Goal: Task Accomplishment & Management: Manage account settings

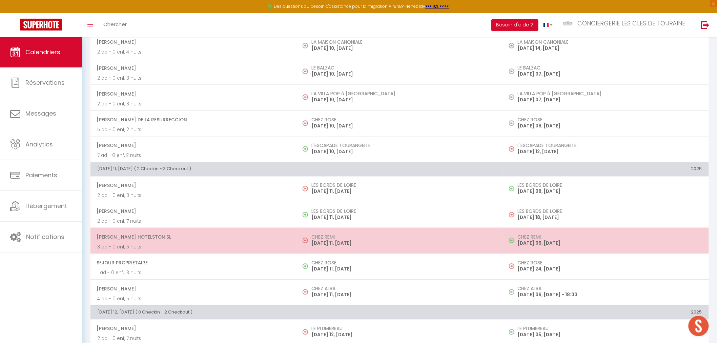
scroll to position [451, 0]
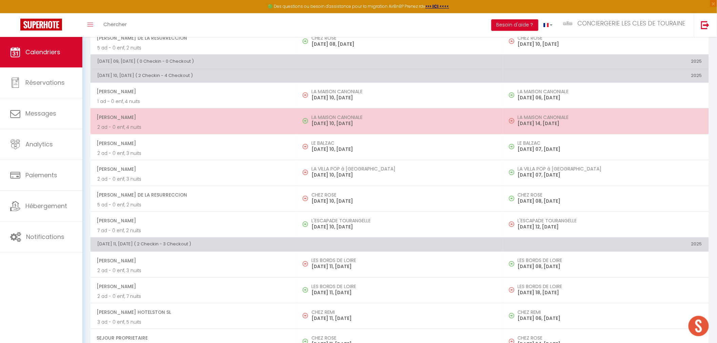
click at [368, 115] on td "LA MAISON CANONIALE [DATE] 10, [DATE]" at bounding box center [400, 121] width 206 height 26
select select "OK"
select select "0"
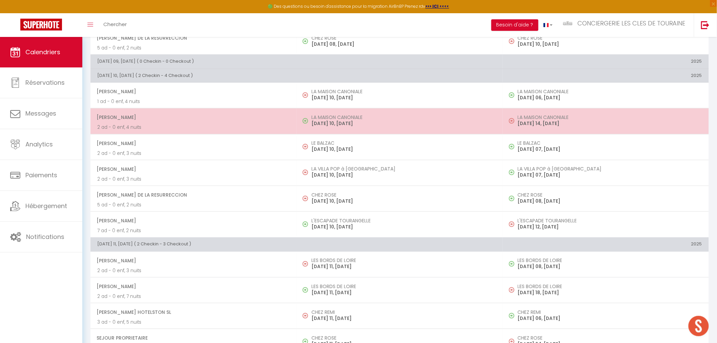
select select "1"
select select
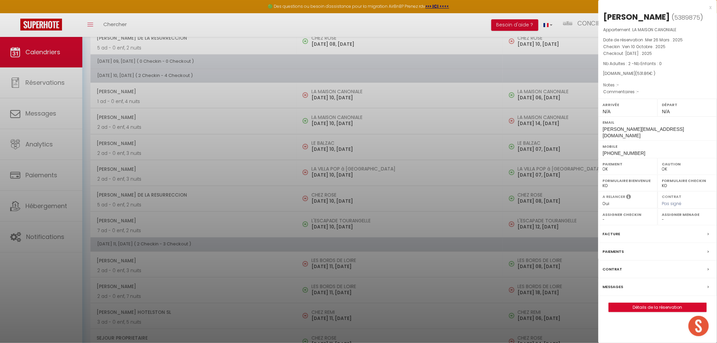
select select "8116"
click at [640, 303] on link "Détails de la réservation" at bounding box center [658, 307] width 98 height 9
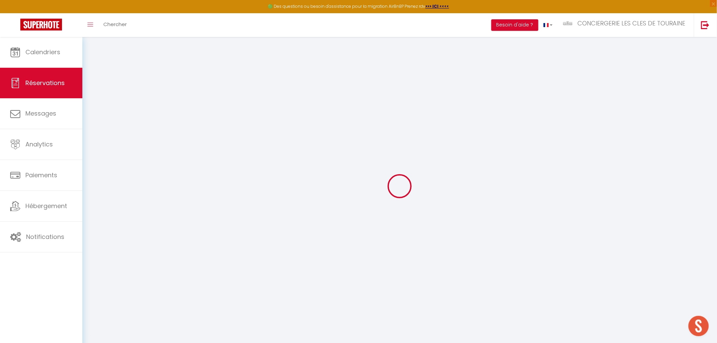
select select
checkbox input "false"
select select
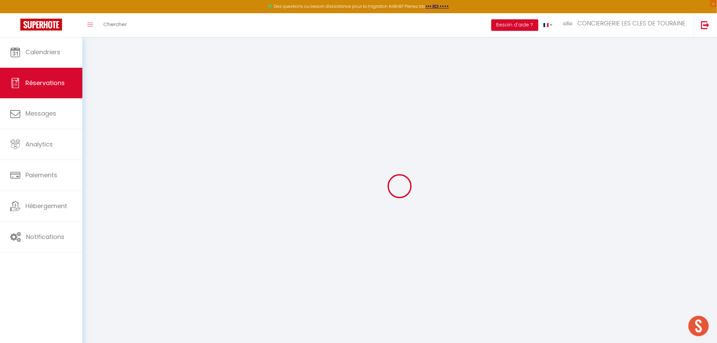
checkbox input "false"
type input "55"
type input "24.86"
select select
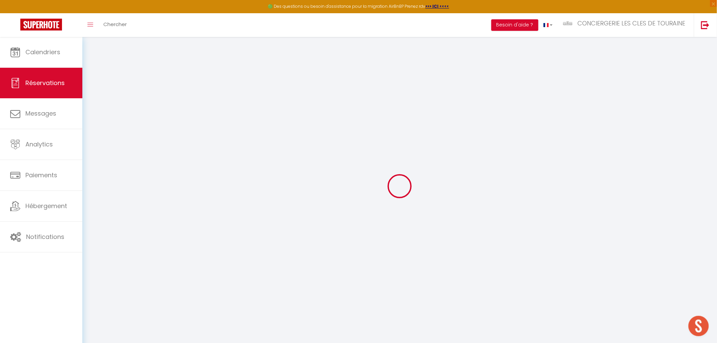
checkbox input "false"
select select
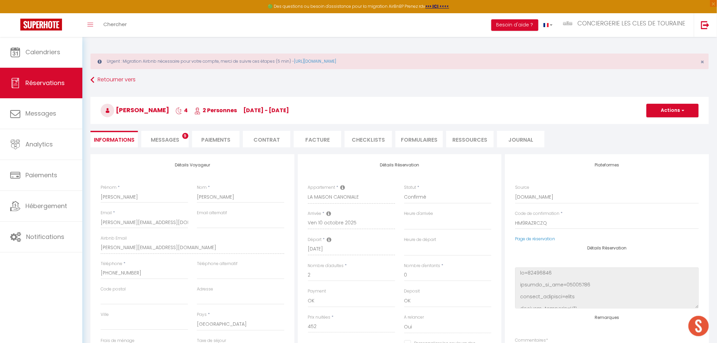
click at [169, 140] on span "Messages" at bounding box center [165, 140] width 28 height 8
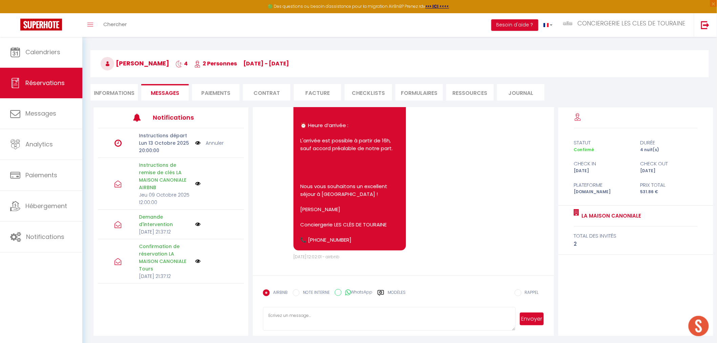
scroll to position [47, 0]
click at [291, 312] on textarea at bounding box center [389, 318] width 252 height 24
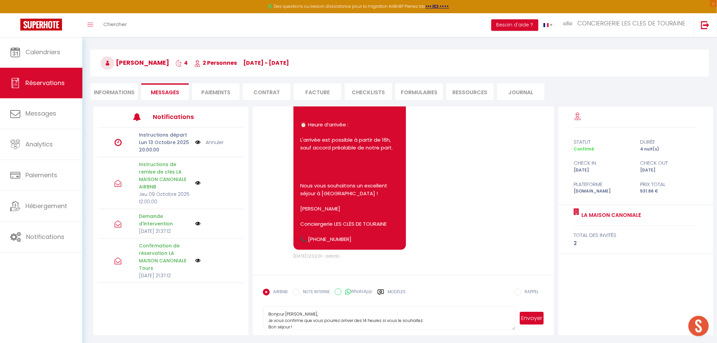
scroll to position [7, 0]
type textarea "Bonjour [PERSON_NAME], Je vous confirme que vous pourrez arriver des 14 heures …"
click at [534, 318] on button "Envoyer" at bounding box center [532, 318] width 24 height 13
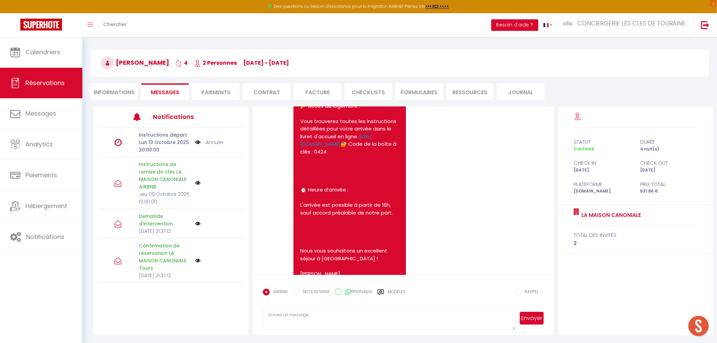
scroll to position [1272, 0]
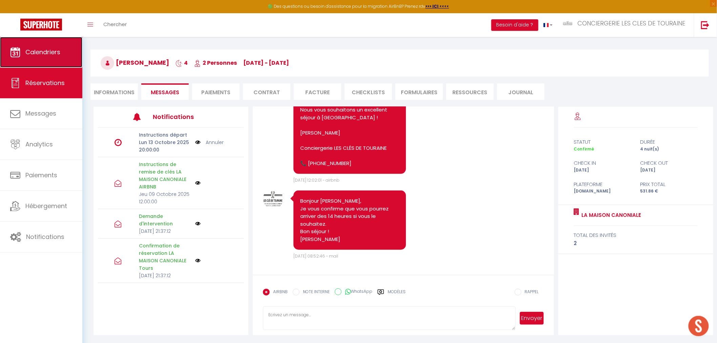
click at [35, 55] on span "Calendriers" at bounding box center [42, 52] width 35 height 8
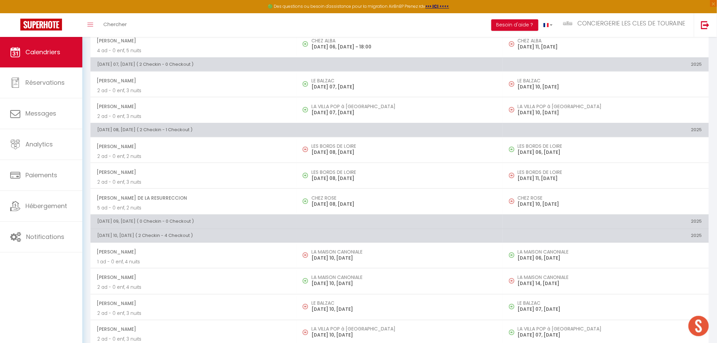
scroll to position [377, 0]
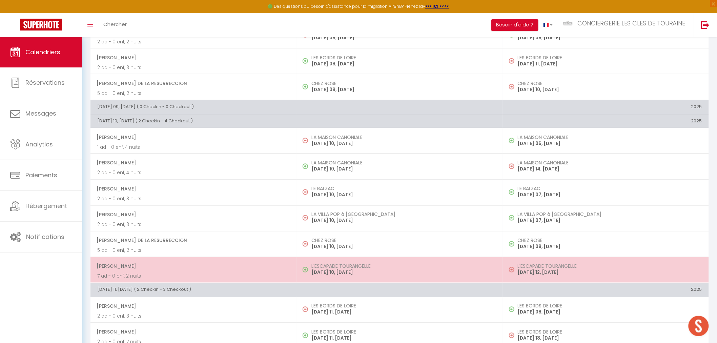
click at [373, 265] on h5 "L'ESCAPADE TOURANGELLE" at bounding box center [403, 266] width 184 height 5
select select "OK"
select select "0"
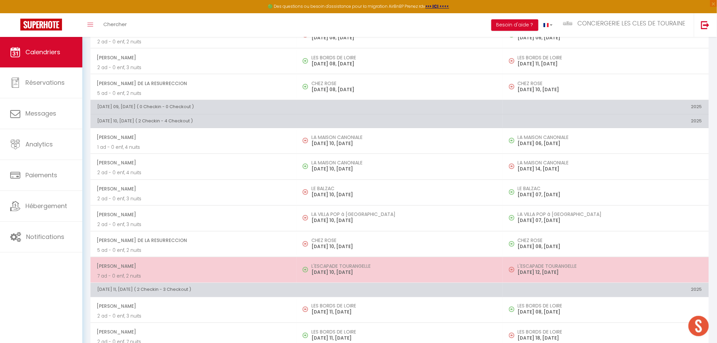
select select "1"
select select
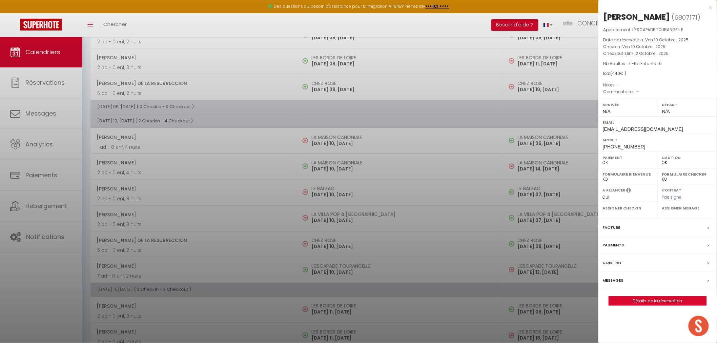
select select "32445"
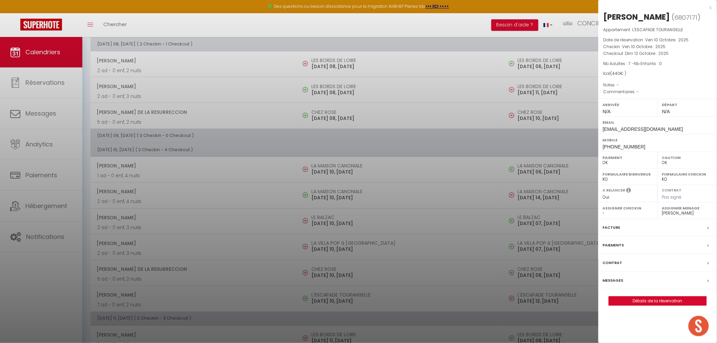
scroll to position [405, 0]
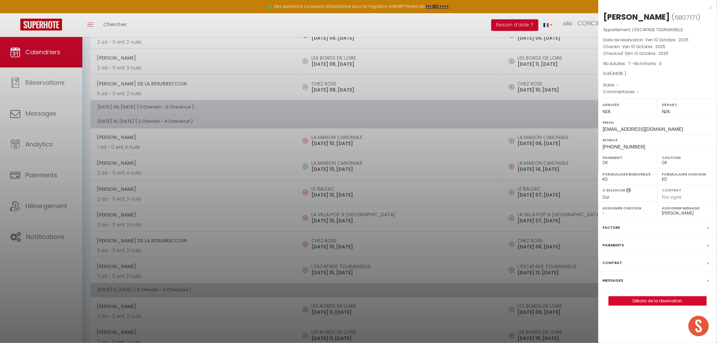
click at [364, 270] on div at bounding box center [358, 171] width 717 height 343
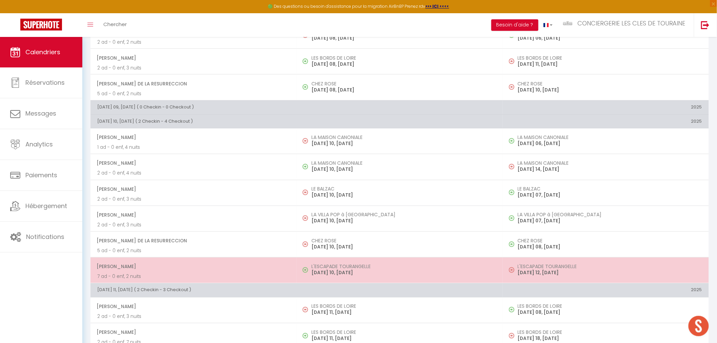
click at [240, 275] on p "7 ad - 0 enf, 2 nuits" at bounding box center [193, 276] width 193 height 7
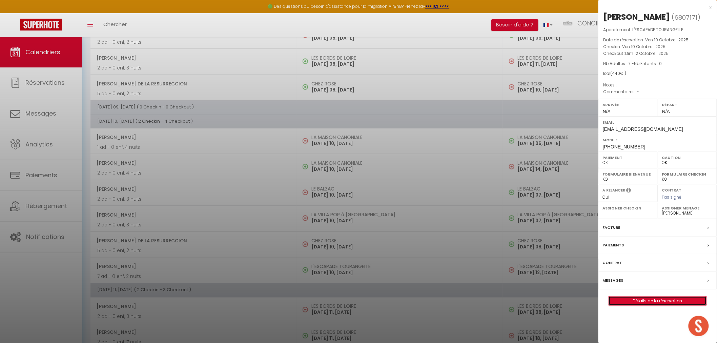
click at [672, 299] on link "Détails de la réservation" at bounding box center [658, 301] width 98 height 9
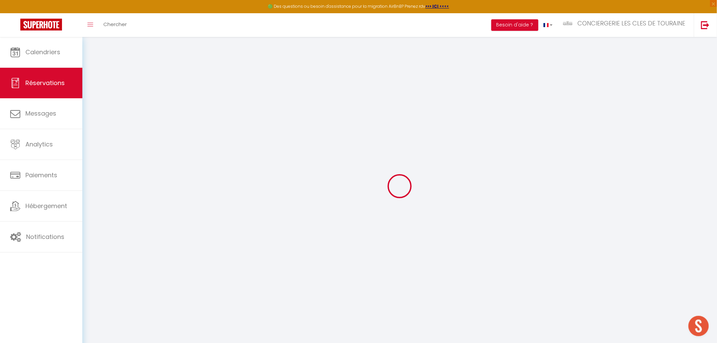
select select
checkbox input "false"
select select
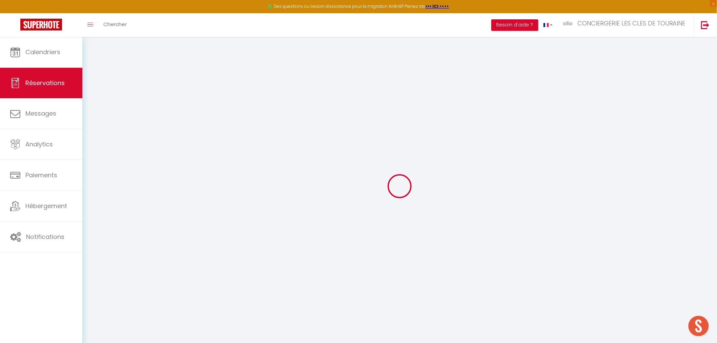
checkbox input "false"
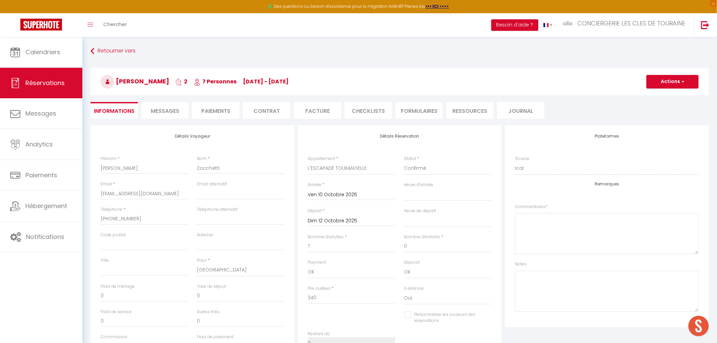
type input "100"
select select
checkbox input "false"
select select
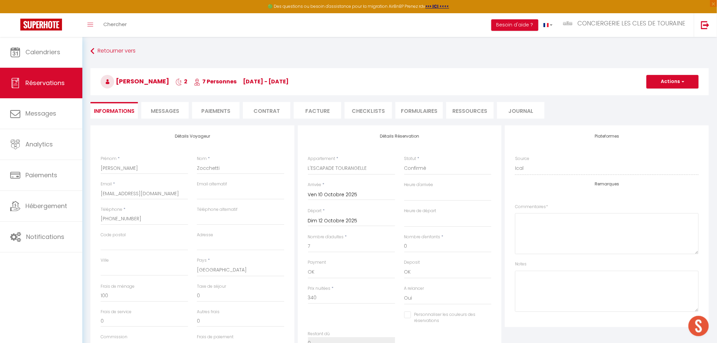
select select
click at [220, 110] on li "Paiements" at bounding box center [215, 110] width 47 height 17
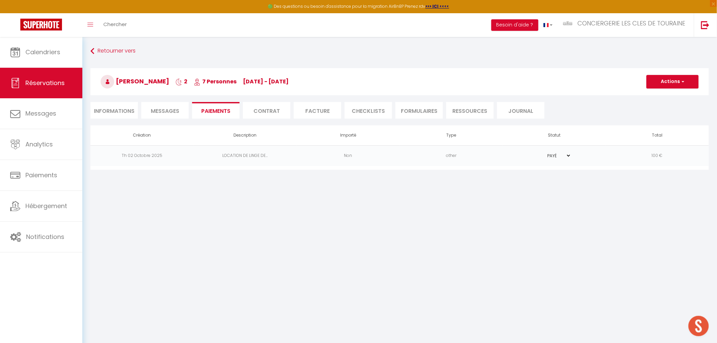
click at [165, 107] on span "Messages" at bounding box center [165, 111] width 28 height 8
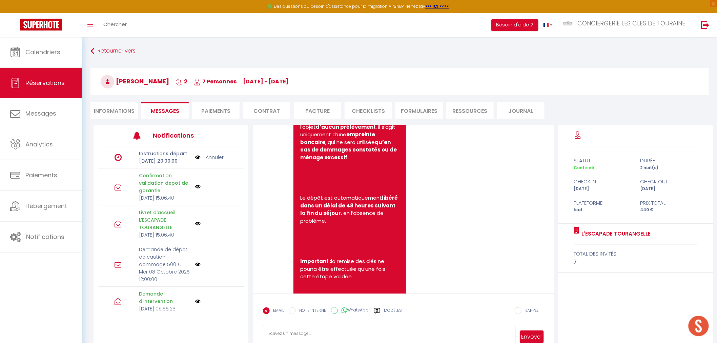
scroll to position [979, 0]
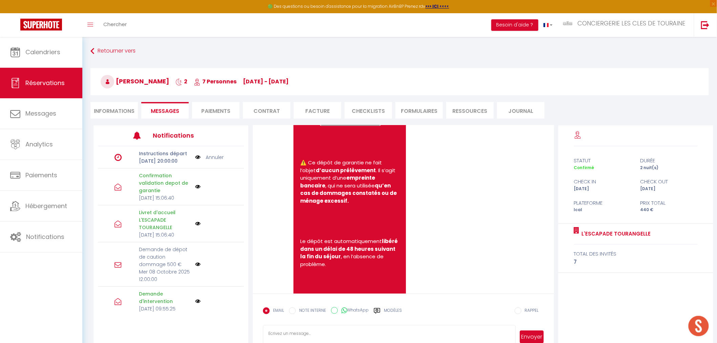
click at [320, 126] on link "[URL][DOMAIN_NAME]" at bounding box center [350, 122] width 61 height 7
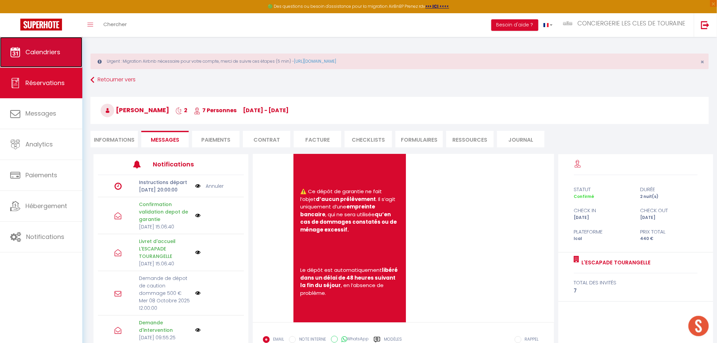
click at [63, 58] on link "Calendriers" at bounding box center [41, 52] width 82 height 31
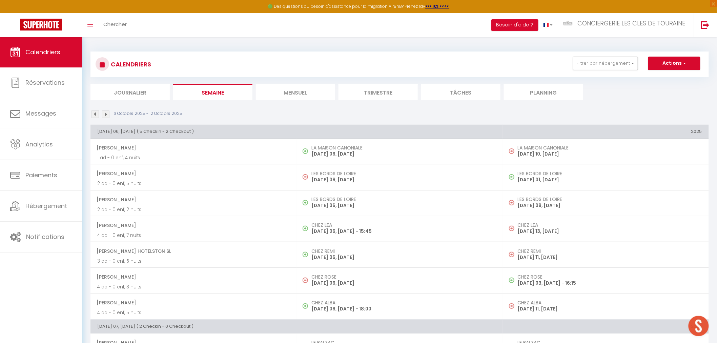
click at [103, 114] on img at bounding box center [105, 113] width 7 height 7
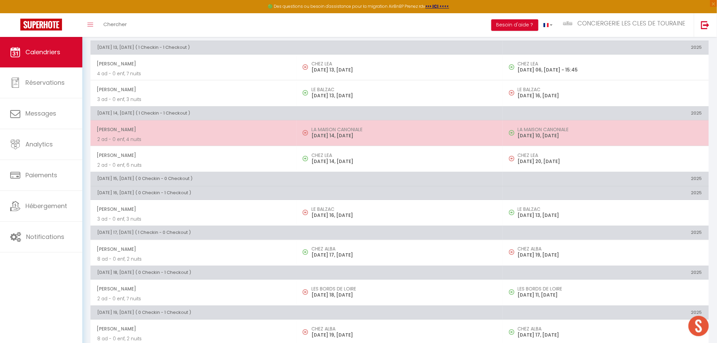
scroll to position [124, 0]
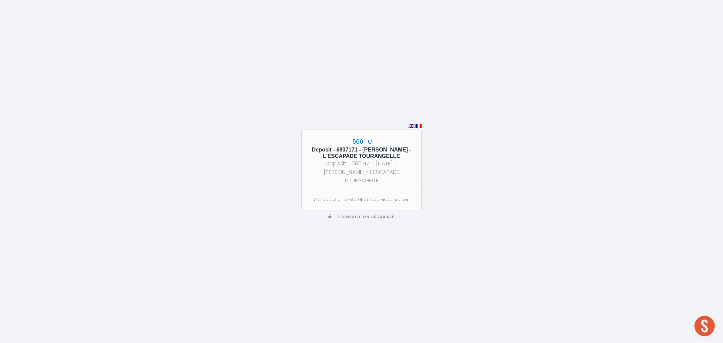
scroll to position [197, 0]
